Goal: Task Accomplishment & Management: Use online tool/utility

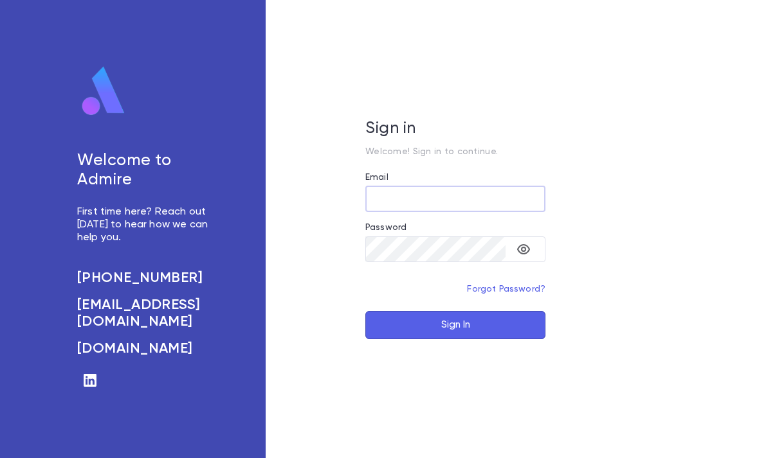
type input "**********"
click at [455, 339] on button "Sign In" at bounding box center [455, 325] width 180 height 28
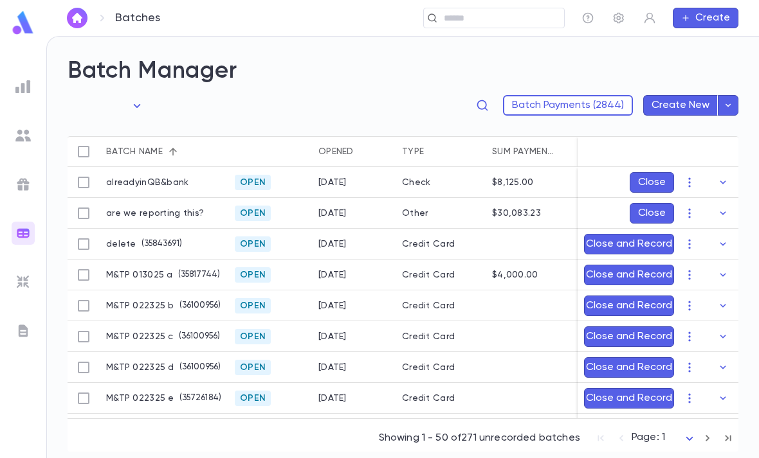
click at [30, 280] on img at bounding box center [22, 281] width 15 height 15
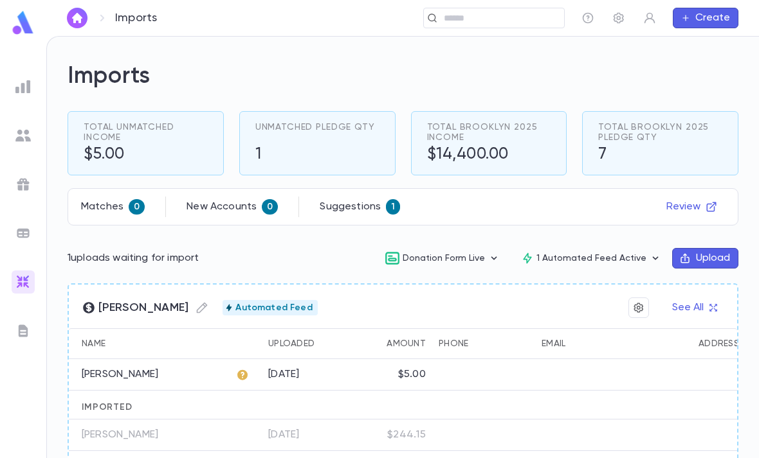
click at [708, 208] on icon "button" at bounding box center [711, 207] width 12 height 12
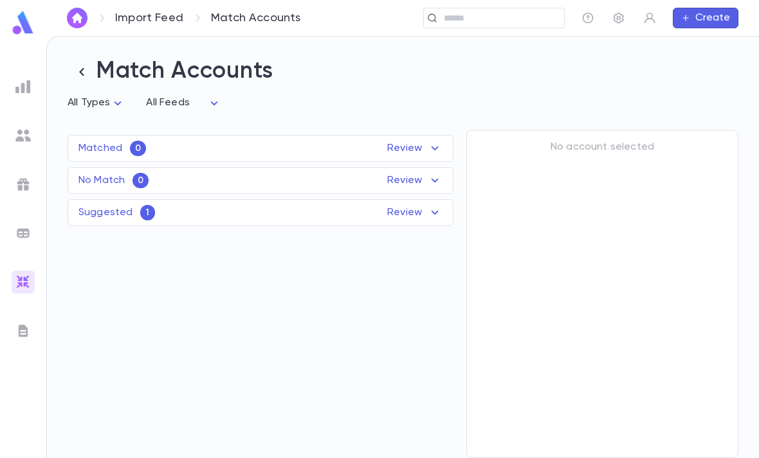
click at [172, 209] on div "Suggested 1 Review" at bounding box center [260, 212] width 384 height 15
click at [126, 265] on p "[PERSON_NAME]" at bounding box center [119, 271] width 76 height 13
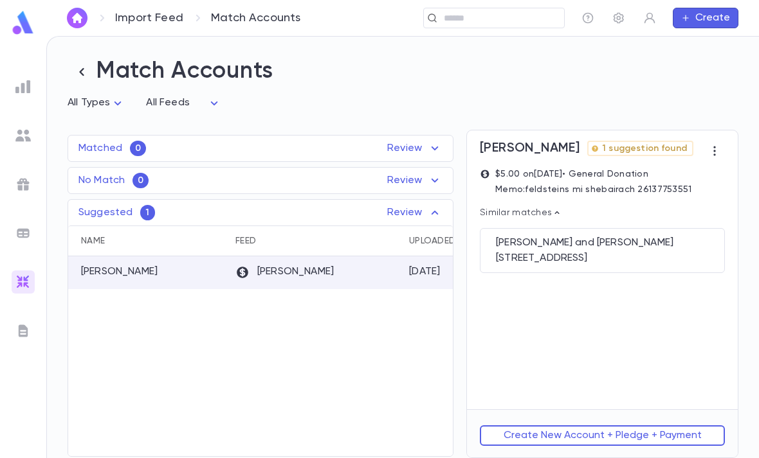
click at [677, 265] on div "[STREET_ADDRESS]" at bounding box center [602, 258] width 213 height 13
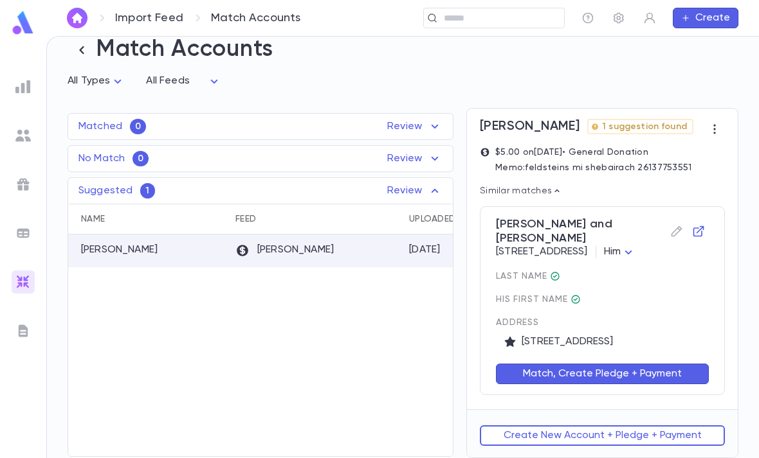
scroll to position [21, 0]
click at [642, 385] on button "Match, Create Pledge + Payment" at bounding box center [602, 374] width 213 height 21
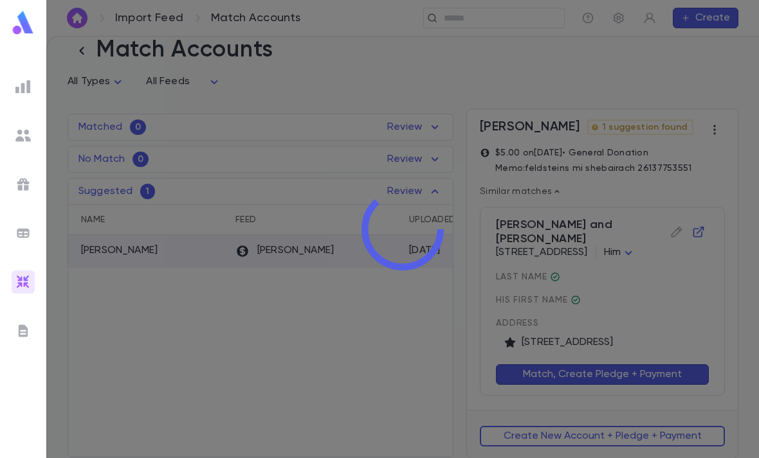
scroll to position [0, 0]
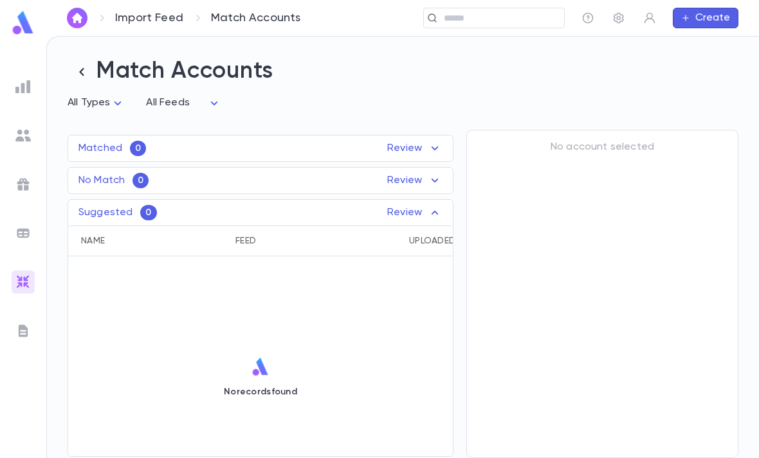
click at [17, 292] on div at bounding box center [23, 282] width 23 height 23
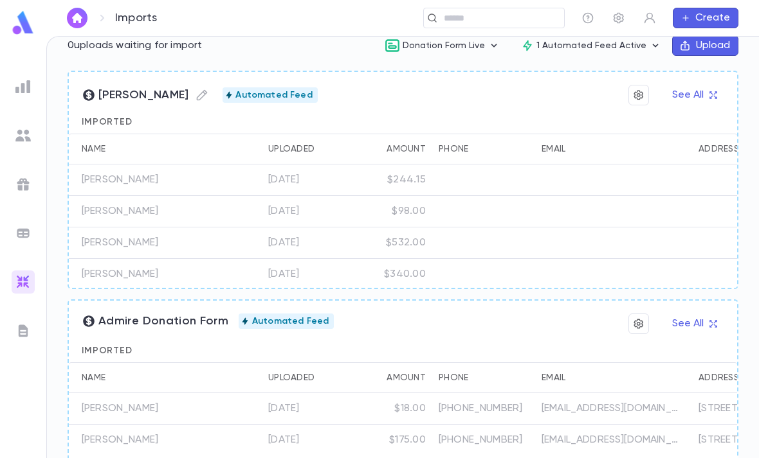
scroll to position [221, 0]
click at [650, 51] on icon "button" at bounding box center [655, 46] width 13 height 13
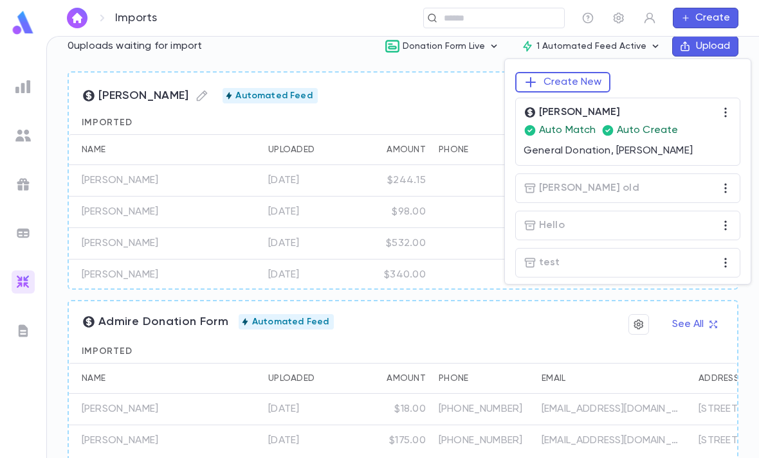
click at [17, 17] on div at bounding box center [379, 229] width 759 height 458
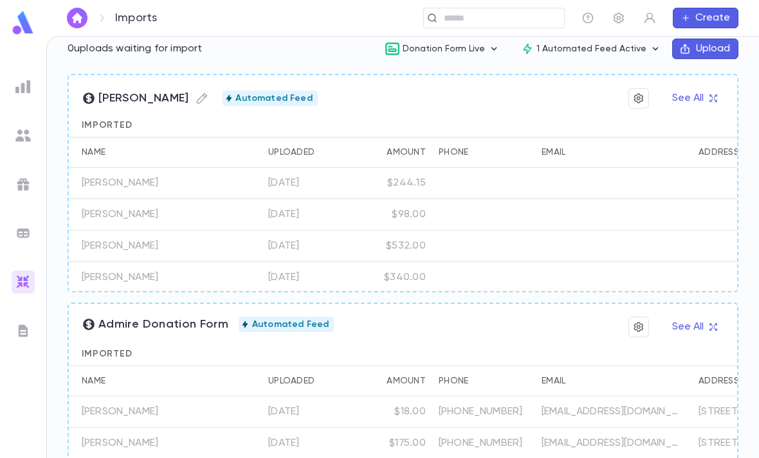
scroll to position [0, 0]
click at [28, 29] on img at bounding box center [23, 22] width 26 height 25
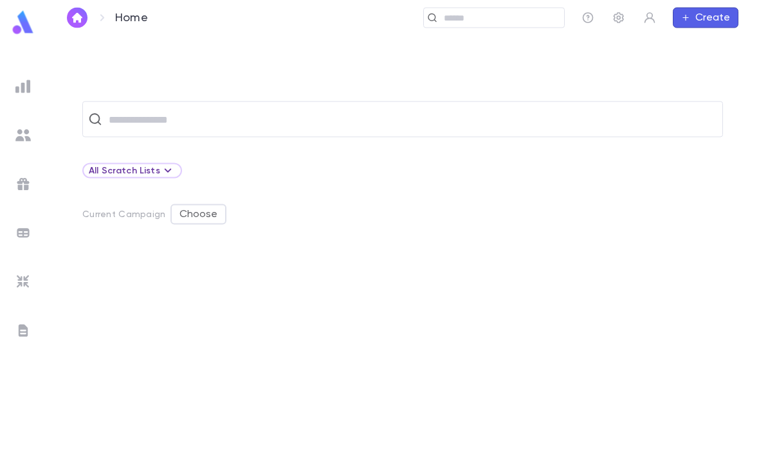
scroll to position [1, 0]
click at [456, 13] on input "text" at bounding box center [499, 18] width 119 height 12
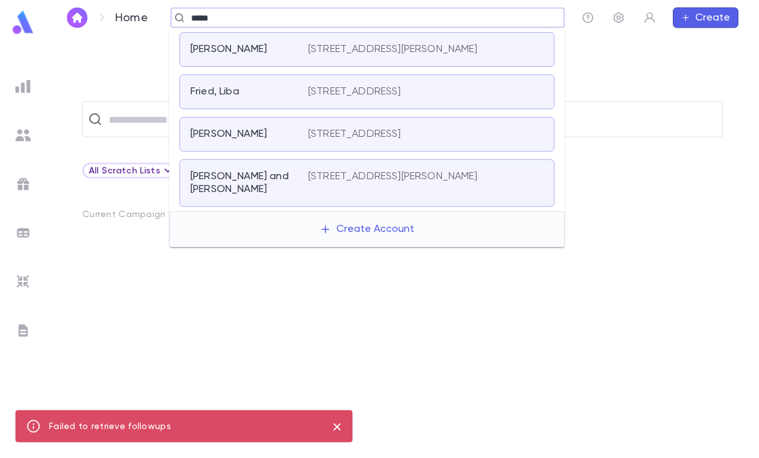
scroll to position [0, 0]
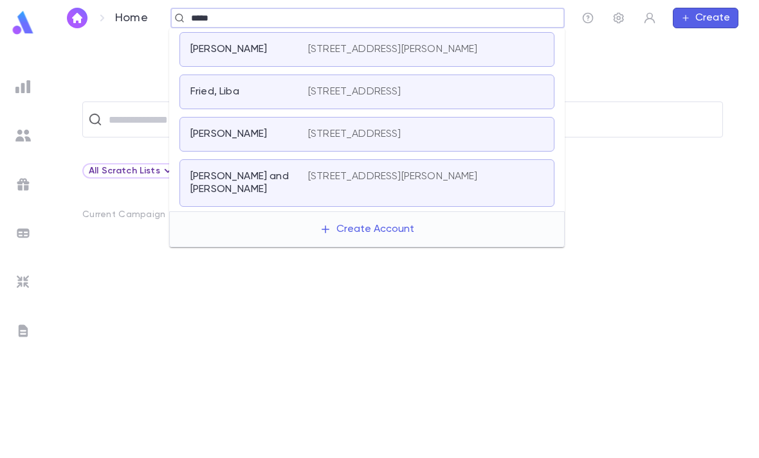
type input "*****"
click at [267, 326] on div at bounding box center [402, 354] width 640 height 207
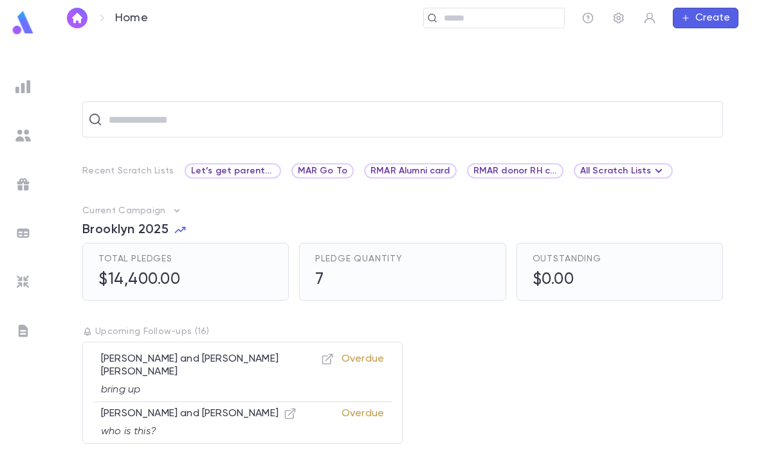
click at [260, 169] on span "Let’s get parents on monthly" at bounding box center [233, 171] width 94 height 10
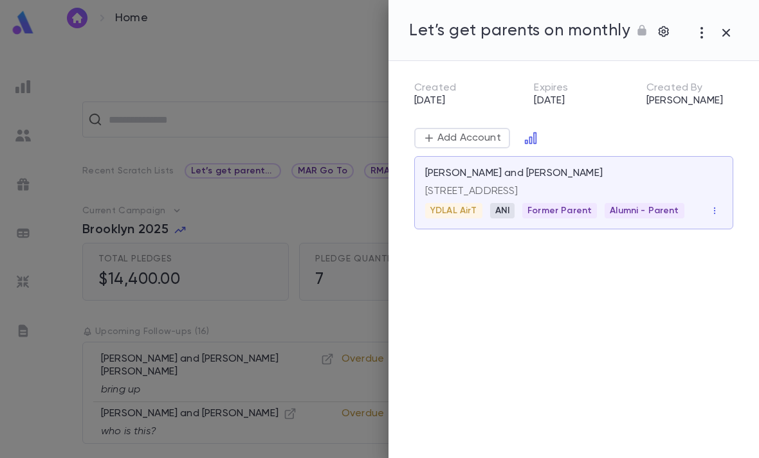
click at [479, 133] on p "Add Account" at bounding box center [468, 138] width 66 height 13
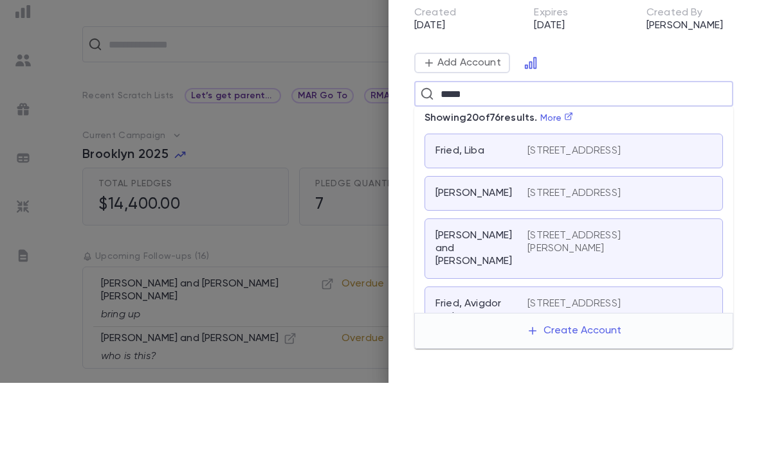
click at [571, 189] on link "More" at bounding box center [556, 193] width 33 height 9
type input "*****"
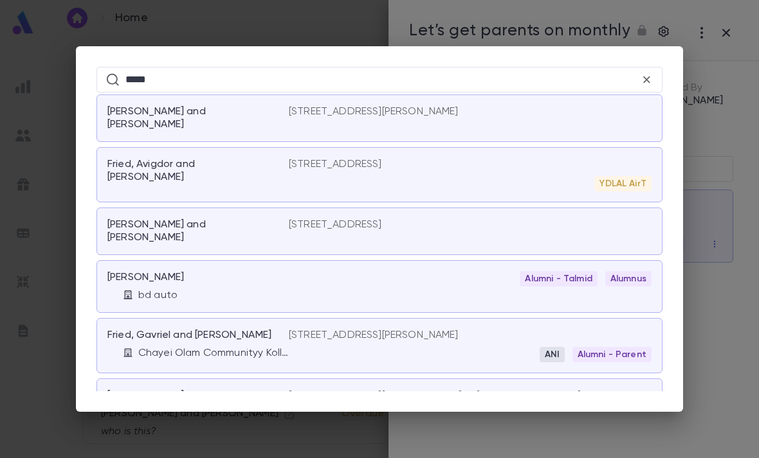
scroll to position [89, 0]
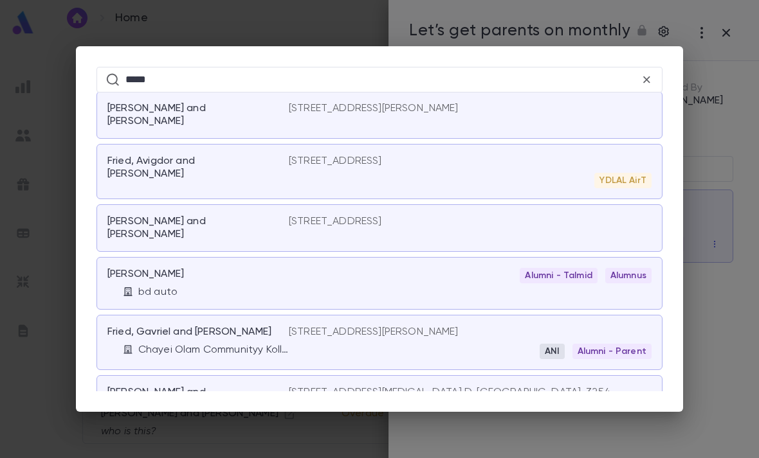
click at [440, 326] on div "5 Ossman Drive, Pomona NY 10970 ANI Alumni - Parent" at bounding box center [470, 342] width 363 height 33
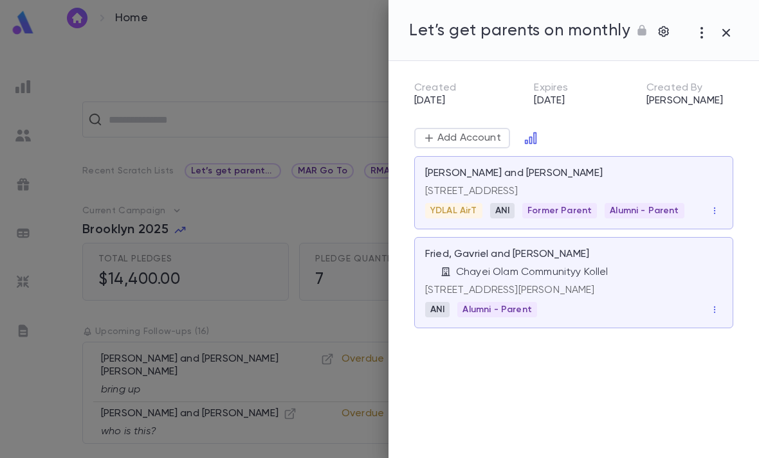
click at [737, 30] on button "button" at bounding box center [726, 33] width 24 height 24
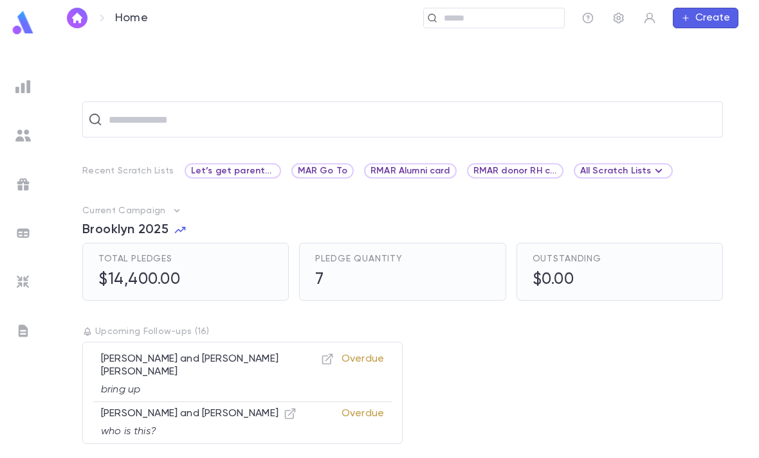
click at [20, 19] on img at bounding box center [23, 22] width 26 height 25
